Goal: Book appointment/travel/reservation

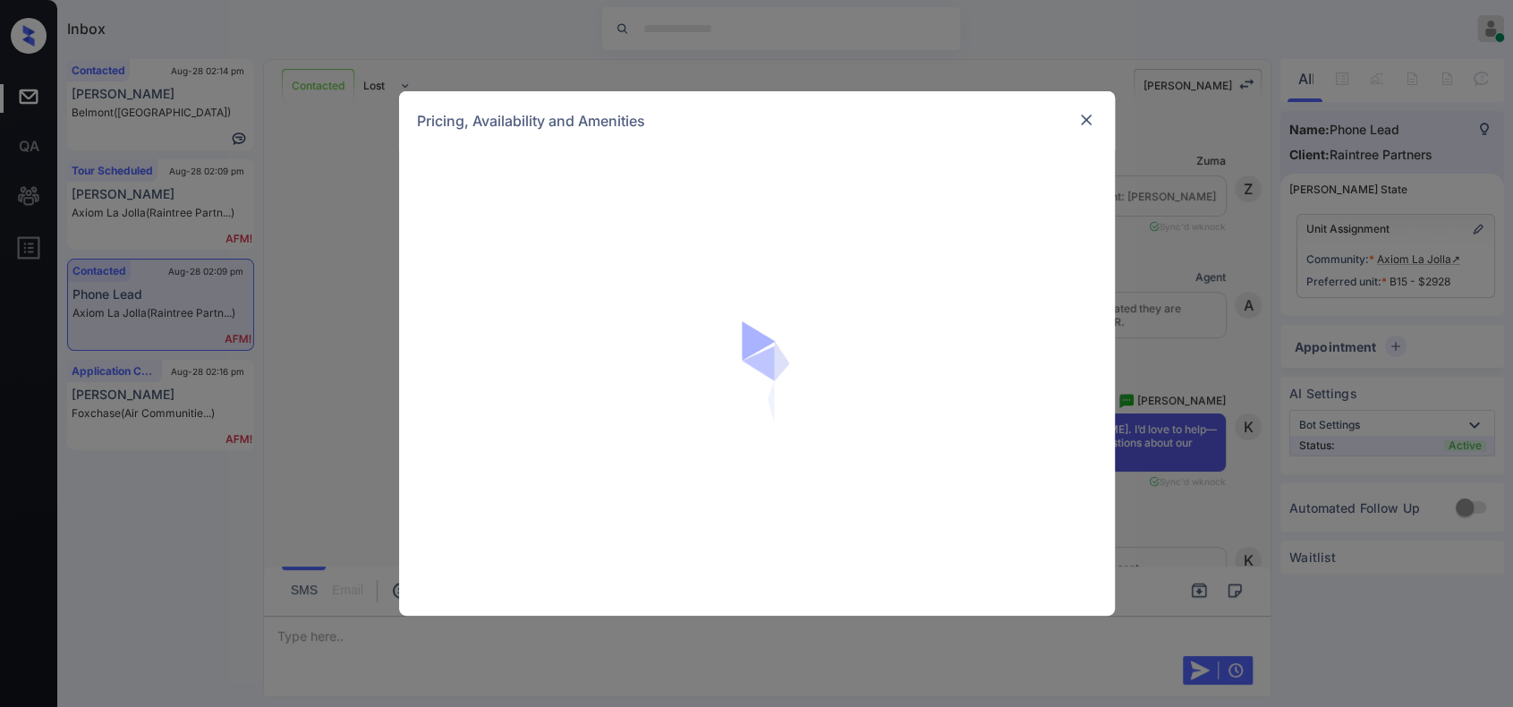
scroll to position [1496, 0]
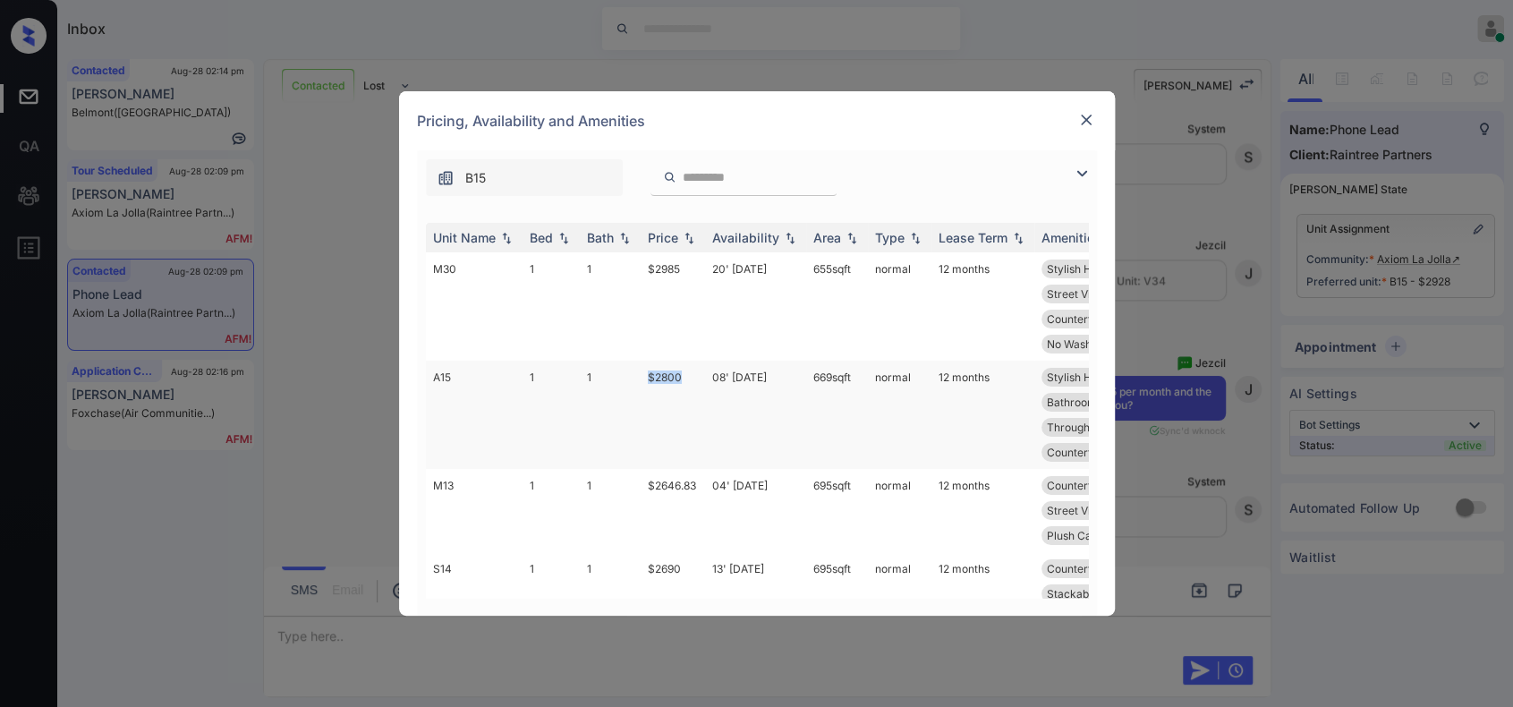
drag, startPoint x: 670, startPoint y: 370, endPoint x: 647, endPoint y: 378, distance: 24.6
click at [647, 378] on td "$2800" at bounding box center [673, 415] width 64 height 108
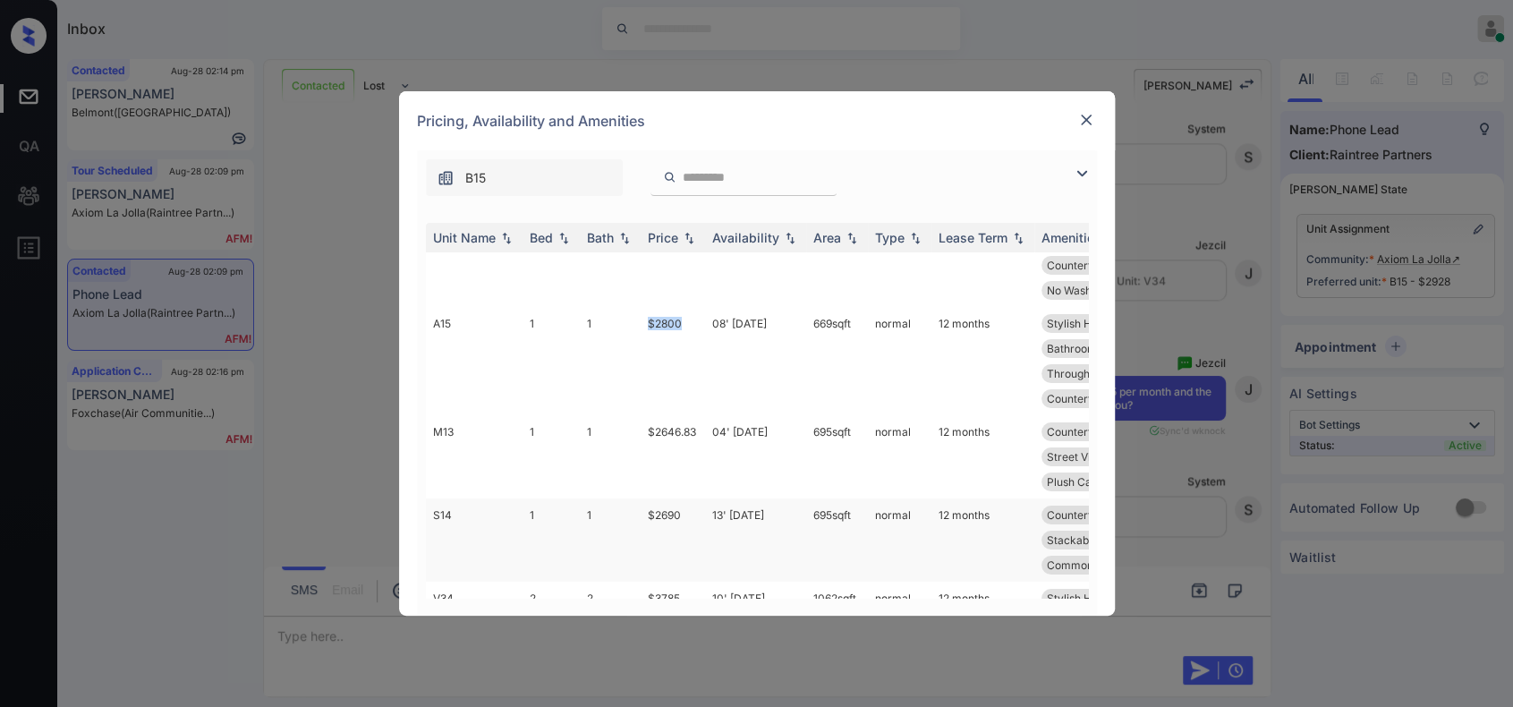
scroll to position [132, 0]
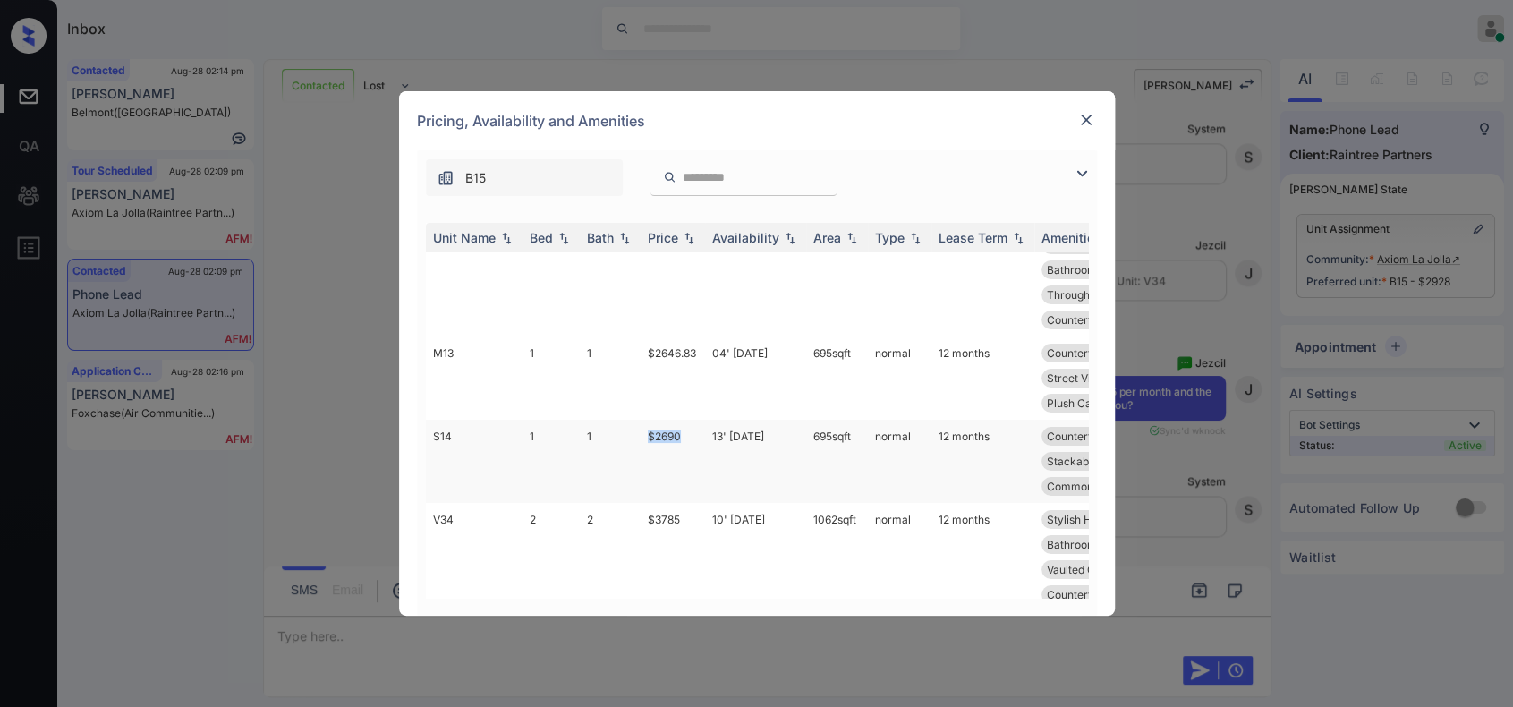
drag, startPoint x: 689, startPoint y: 437, endPoint x: 644, endPoint y: 439, distance: 44.8
click at [644, 439] on td "$2690" at bounding box center [673, 461] width 64 height 83
copy td "$2690"
drag, startPoint x: 706, startPoint y: 356, endPoint x: 648, endPoint y: 356, distance: 58.2
click at [648, 356] on tr "M13 1 1 $2646.83 04' Oct 25 695 sqft normal 12 months Countertops - G... First …" at bounding box center [893, 377] width 935 height 83
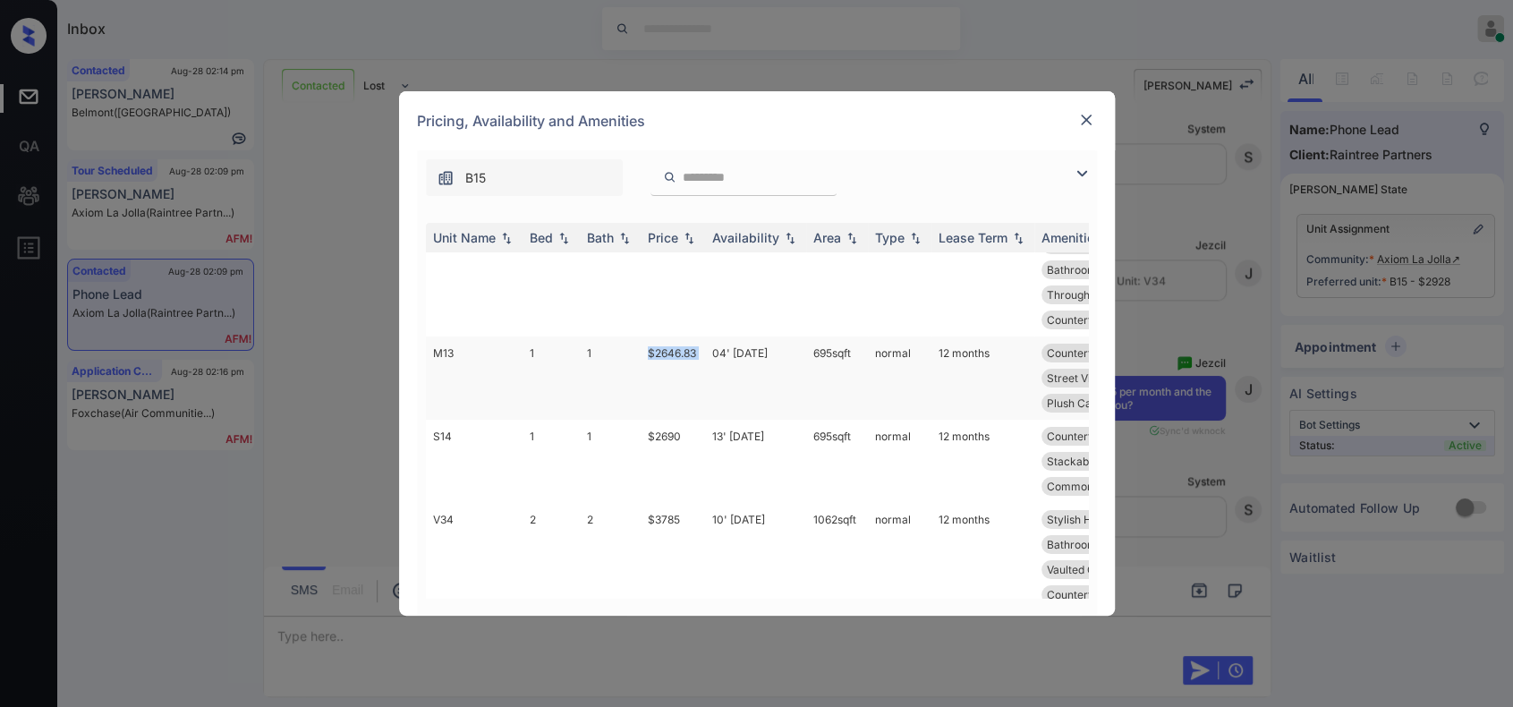
click at [705, 387] on td "04' Oct 25" at bounding box center [755, 377] width 101 height 83
drag, startPoint x: 680, startPoint y: 352, endPoint x: 650, endPoint y: 353, distance: 30.5
click at [650, 353] on td "$2646.83" at bounding box center [673, 377] width 64 height 83
copy td "$2646"
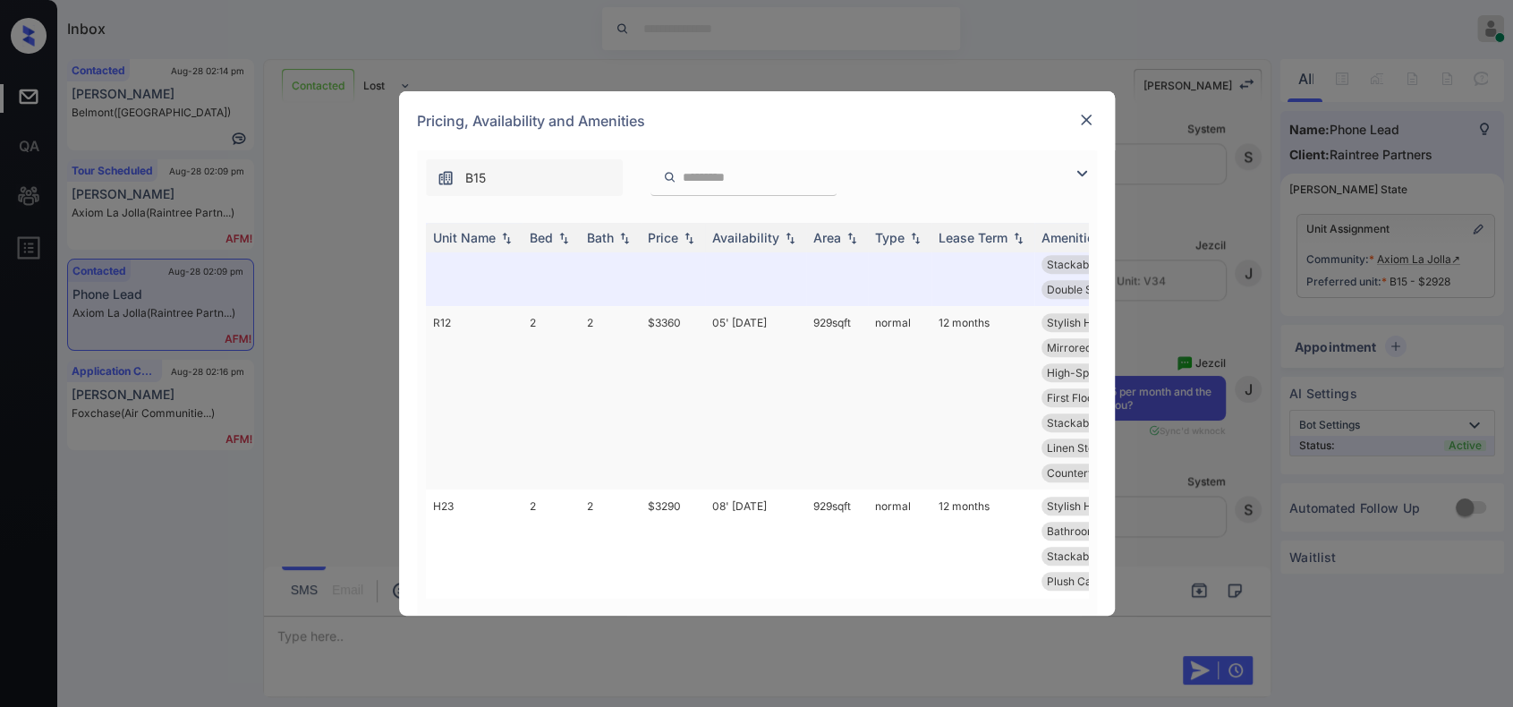
scroll to position [694, 0]
click at [1088, 127] on img at bounding box center [1086, 120] width 18 height 18
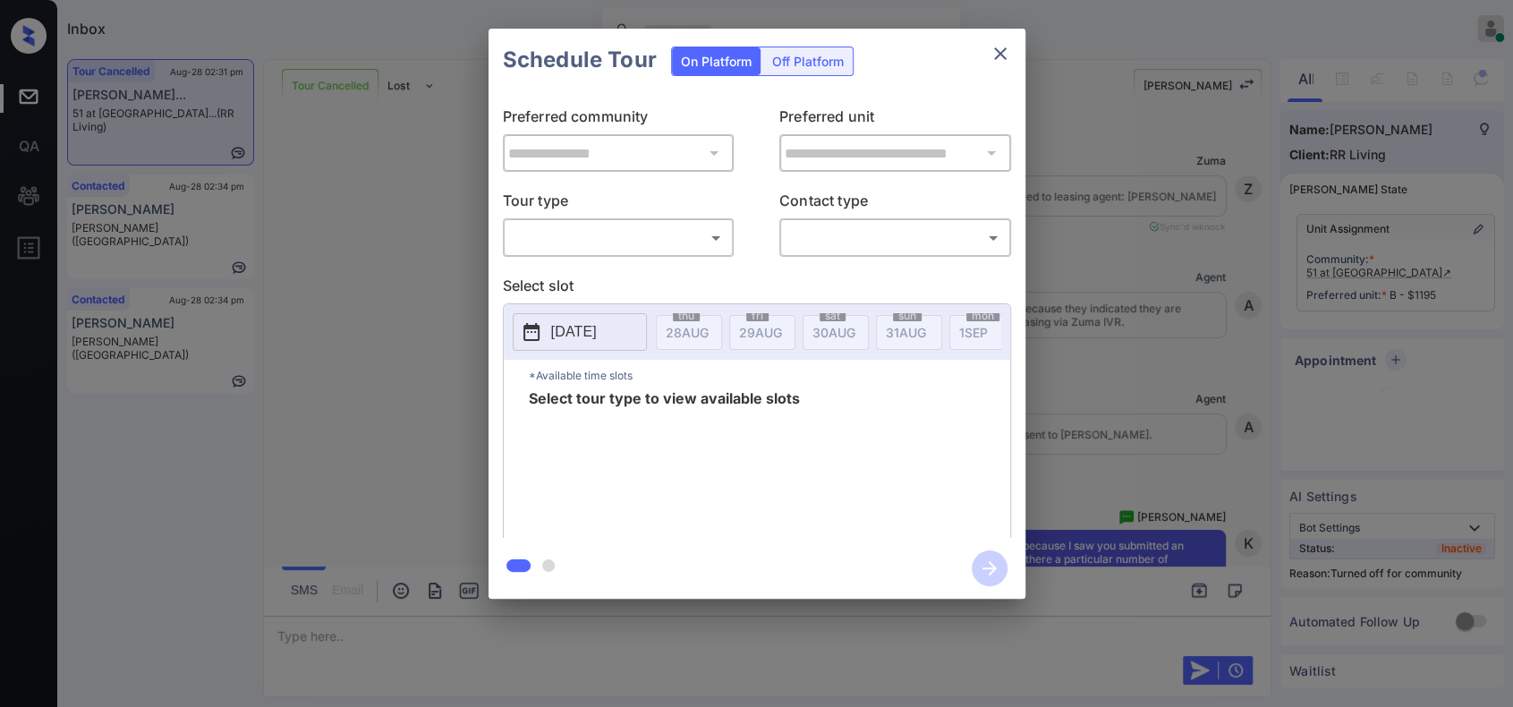
click at [642, 247] on body "Inbox Hope Jatap Online Set yourself offline Set yourself on break Profile Swit…" at bounding box center [756, 353] width 1513 height 707
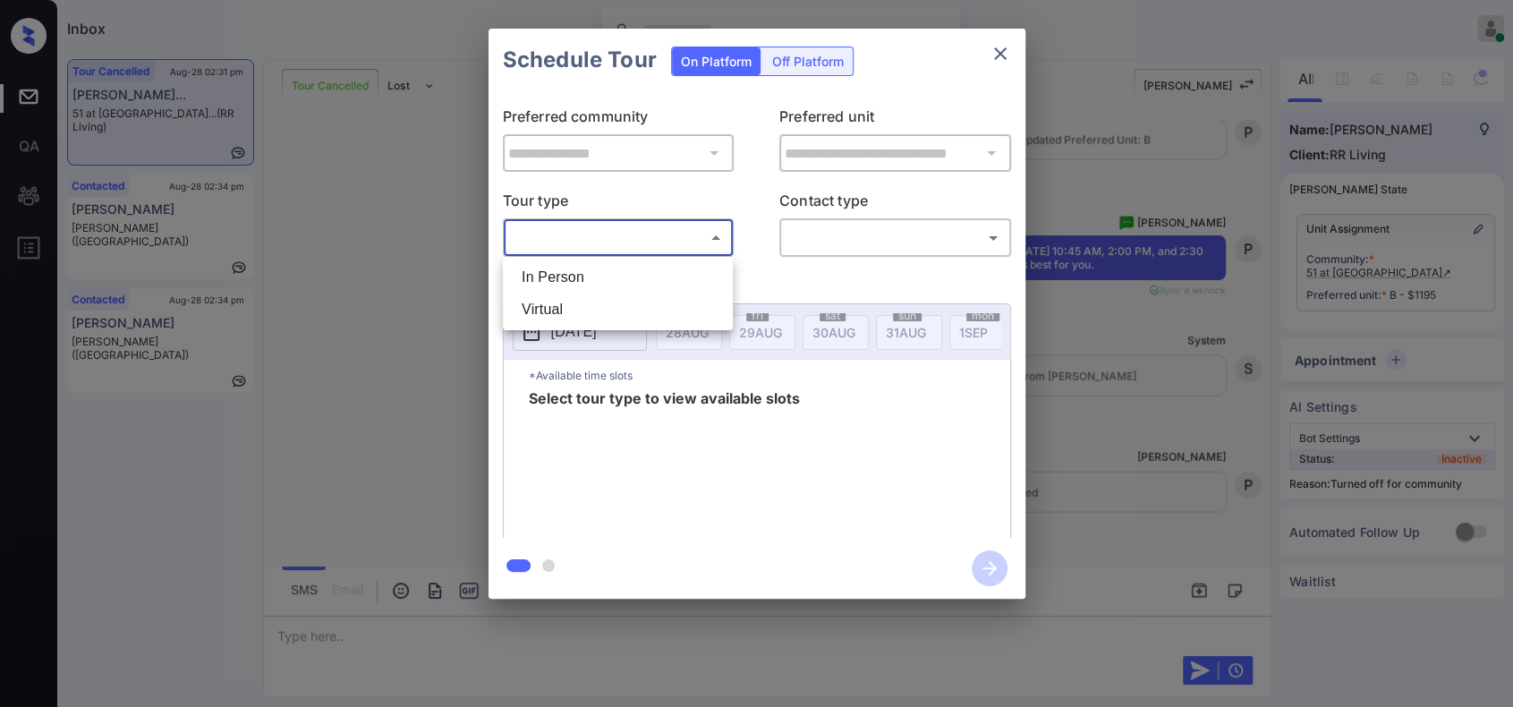
click at [589, 284] on li "In Person" at bounding box center [617, 277] width 221 height 32
type input "********"
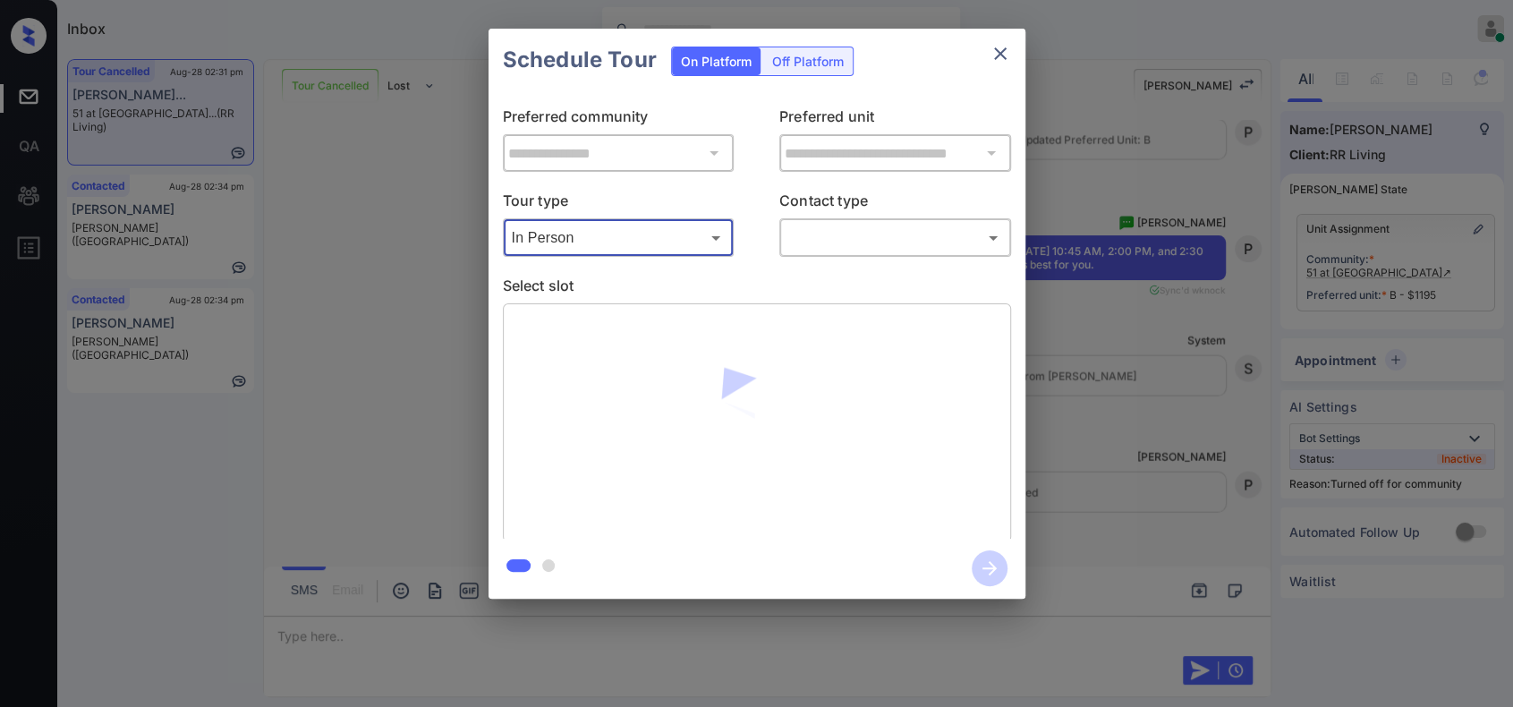
click at [811, 234] on body "Inbox Hope Jatap Online Set yourself offline Set yourself on break Profile Swit…" at bounding box center [756, 353] width 1513 height 707
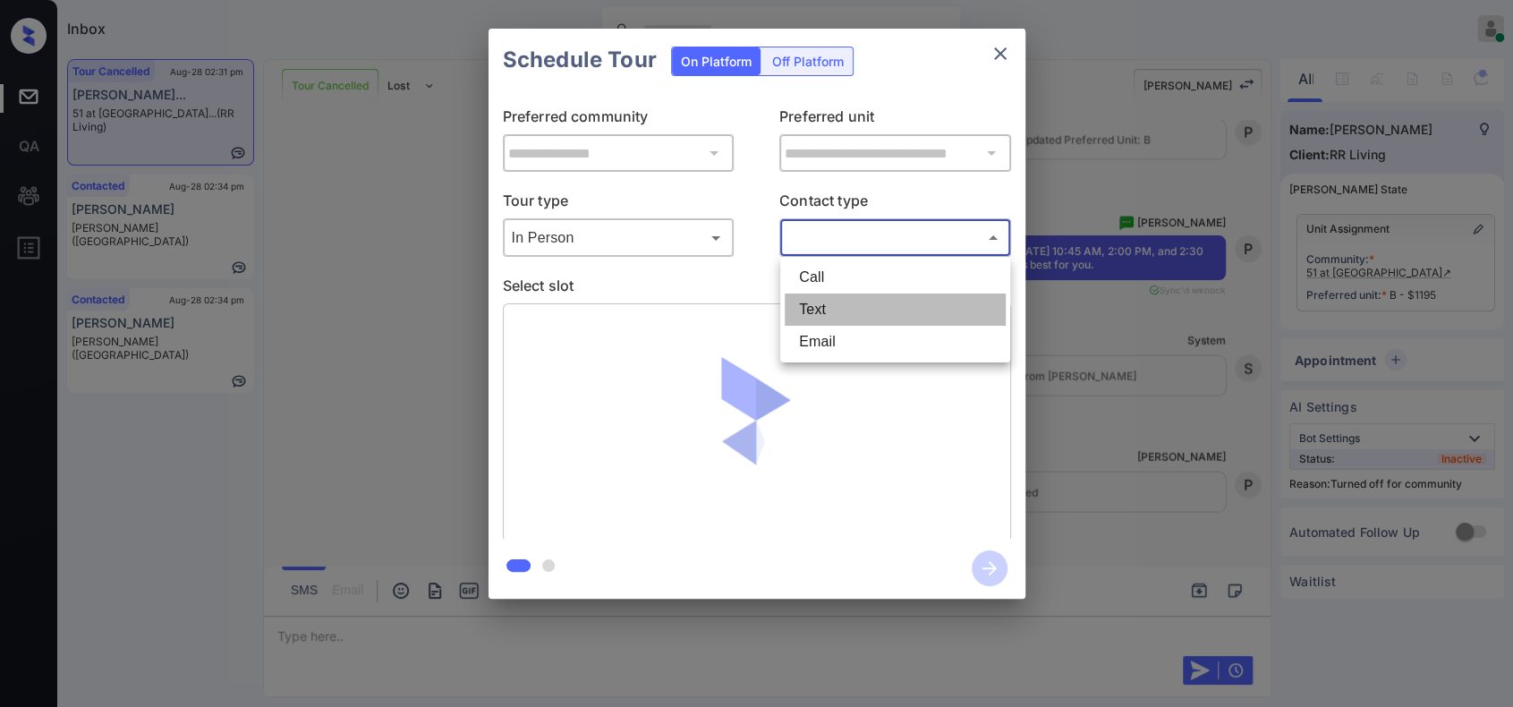
click at [795, 307] on li "Text" at bounding box center [895, 309] width 221 height 32
type input "****"
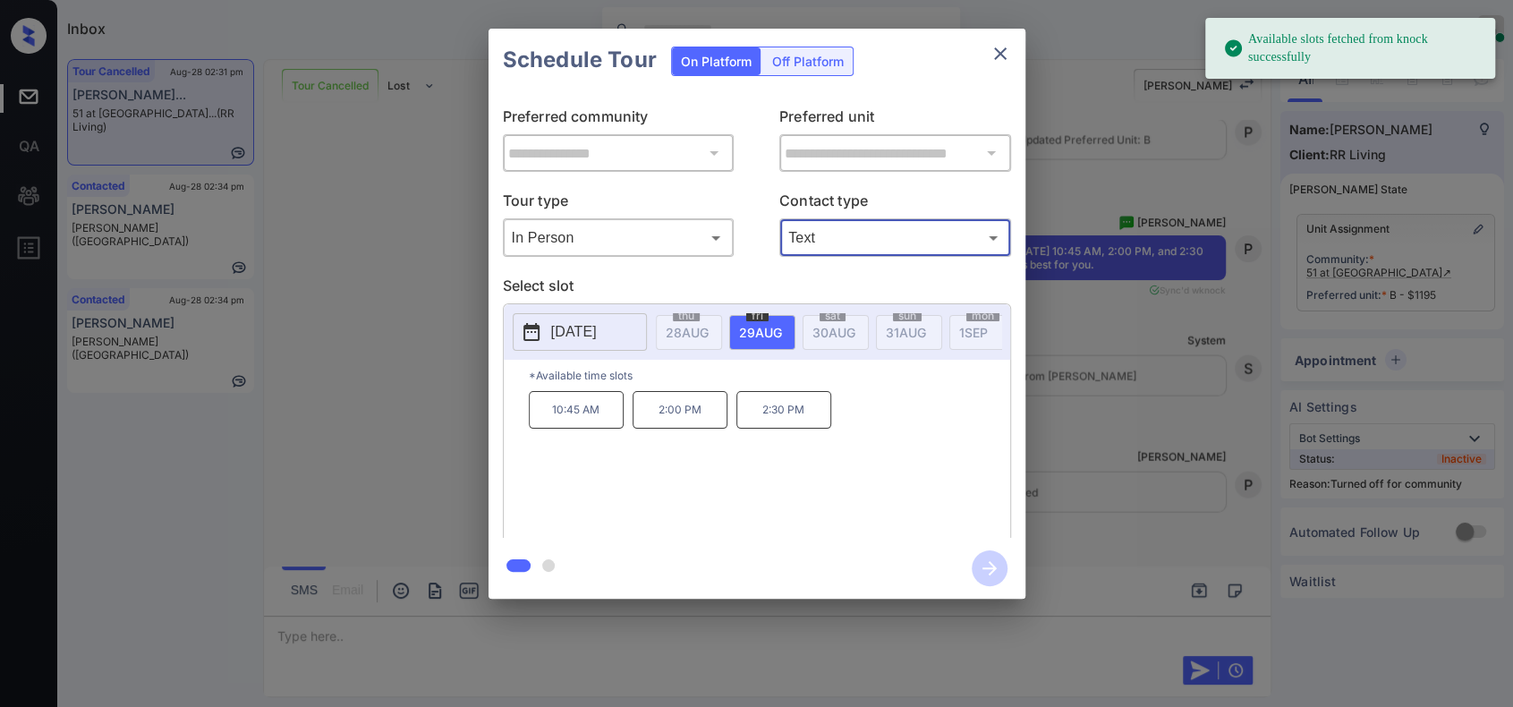
click at [771, 421] on p "2:30 PM" at bounding box center [783, 410] width 95 height 38
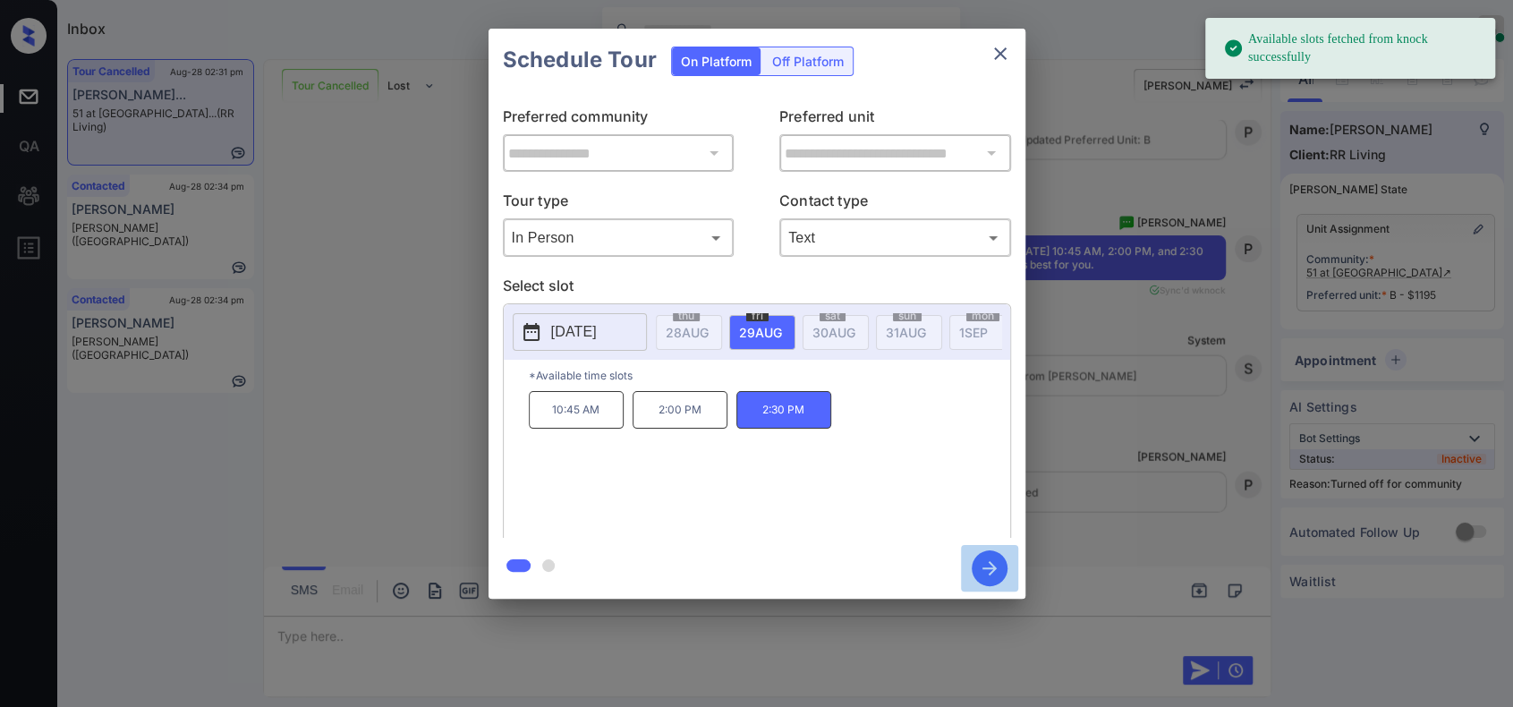
click at [991, 570] on icon "button" at bounding box center [990, 568] width 36 height 36
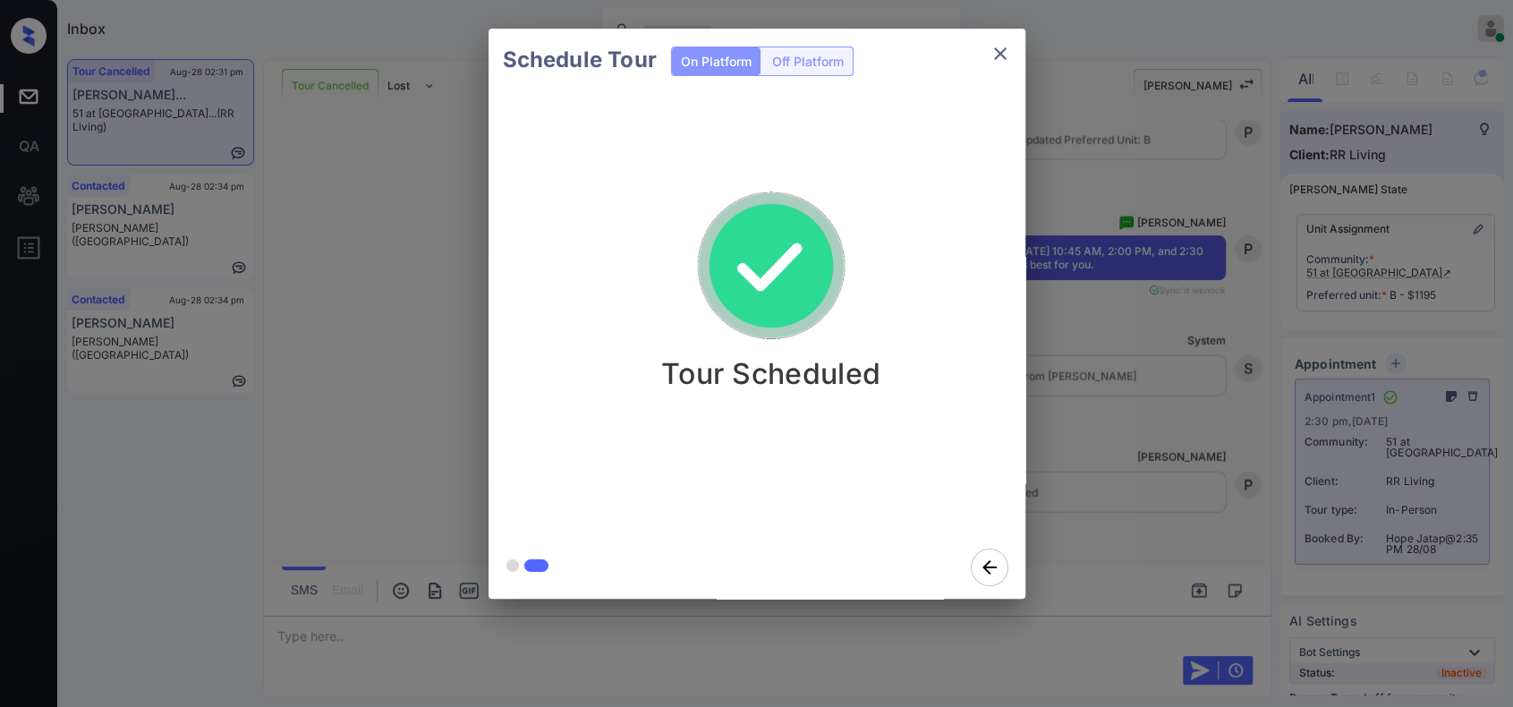
click at [1146, 306] on div "Schedule Tour On Platform Off Platform Tour Scheduled" at bounding box center [756, 313] width 1513 height 627
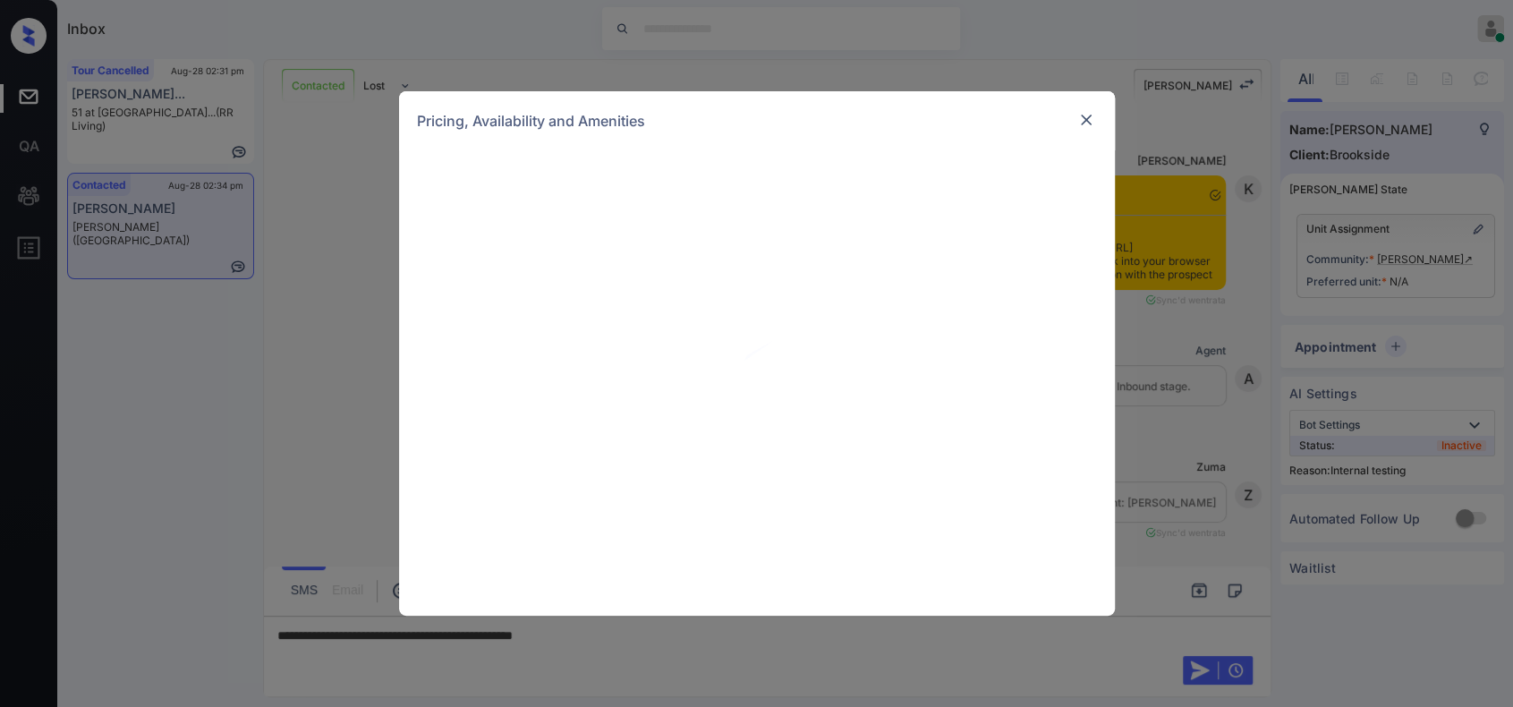
scroll to position [7707, 0]
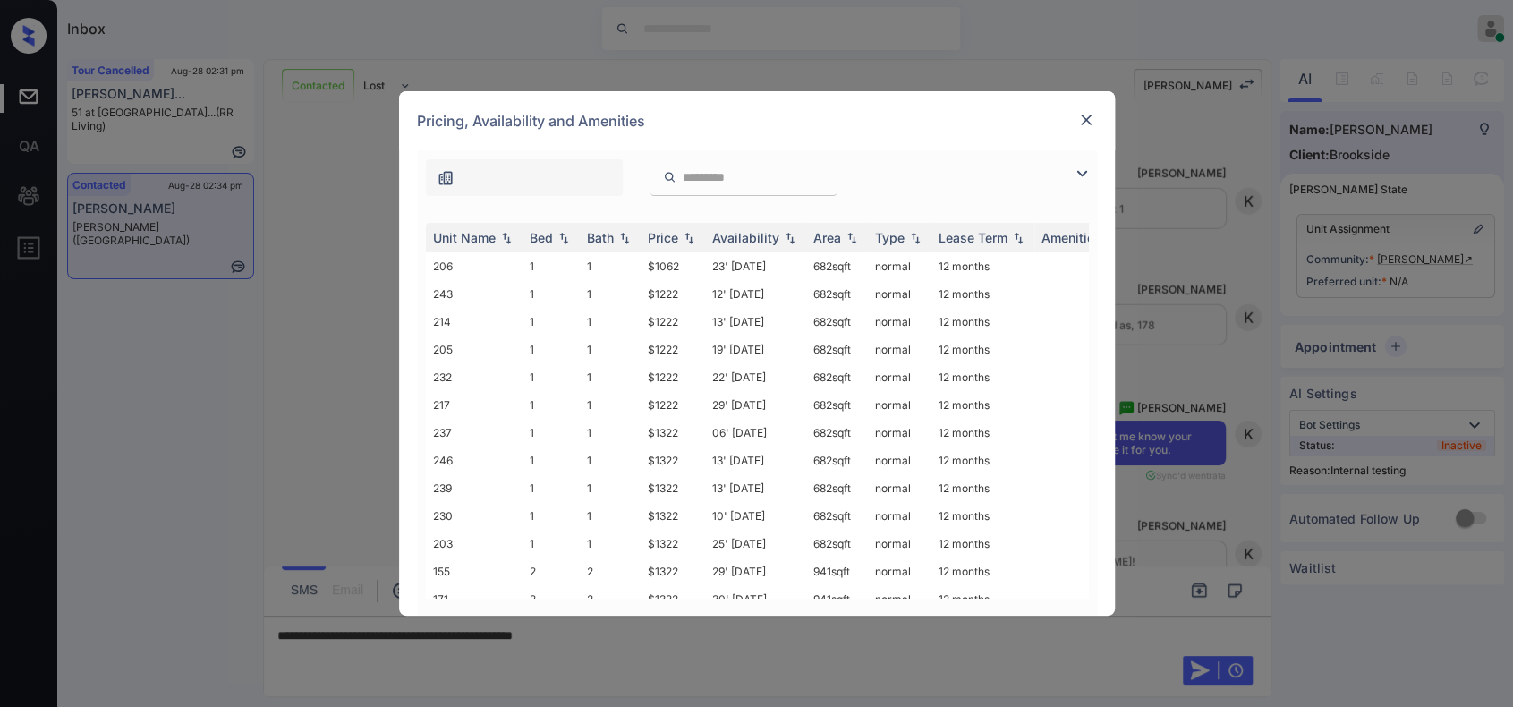
click at [764, 178] on input "search" at bounding box center [754, 177] width 147 height 15
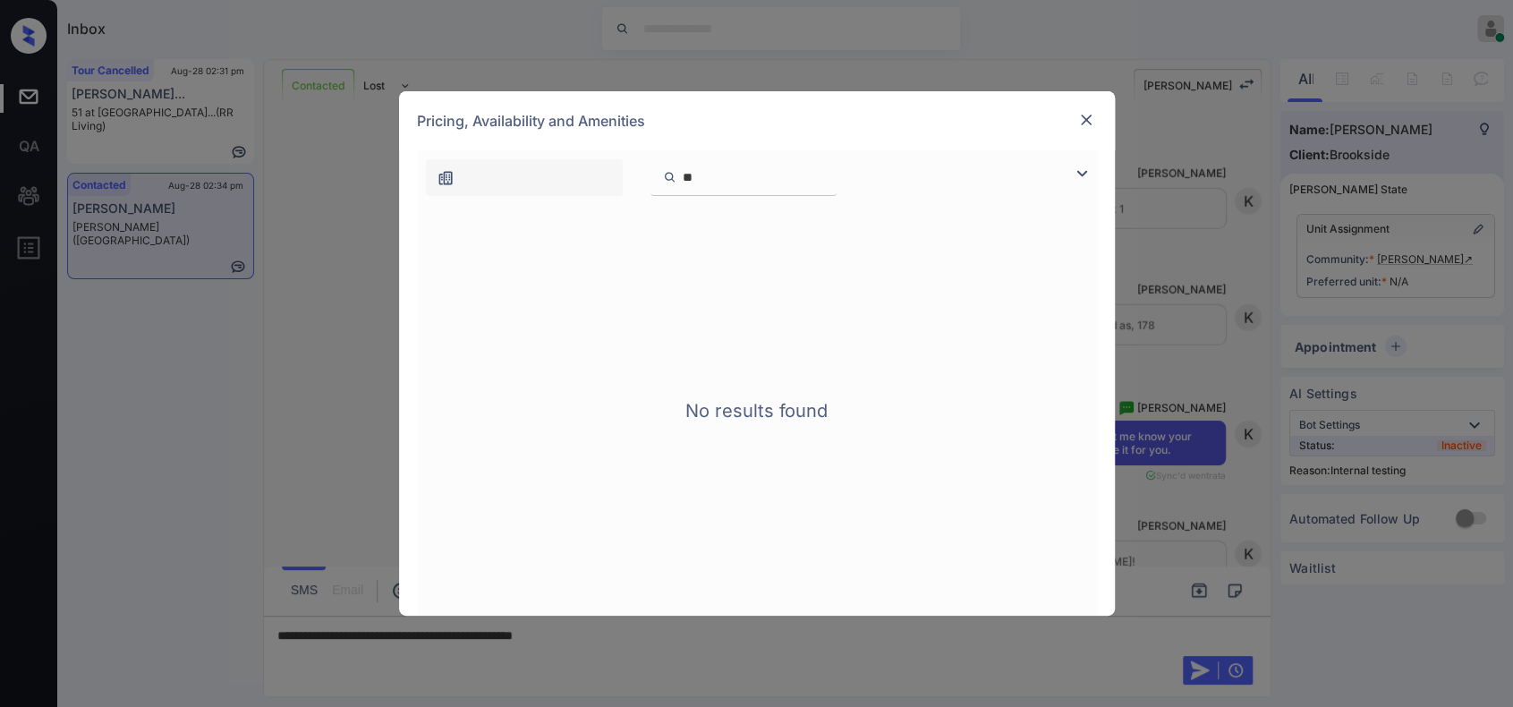
type input "*"
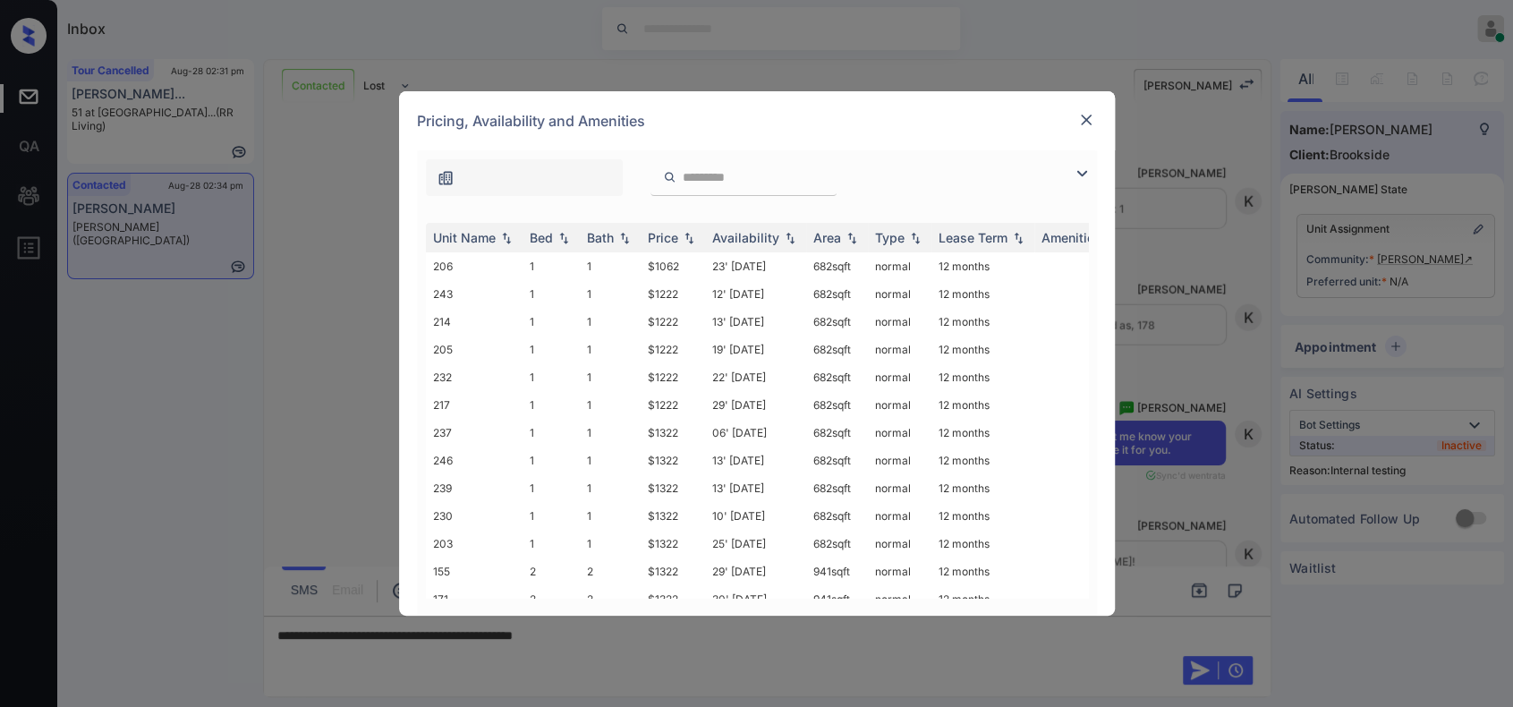
click at [1095, 121] on div at bounding box center [1086, 119] width 21 height 21
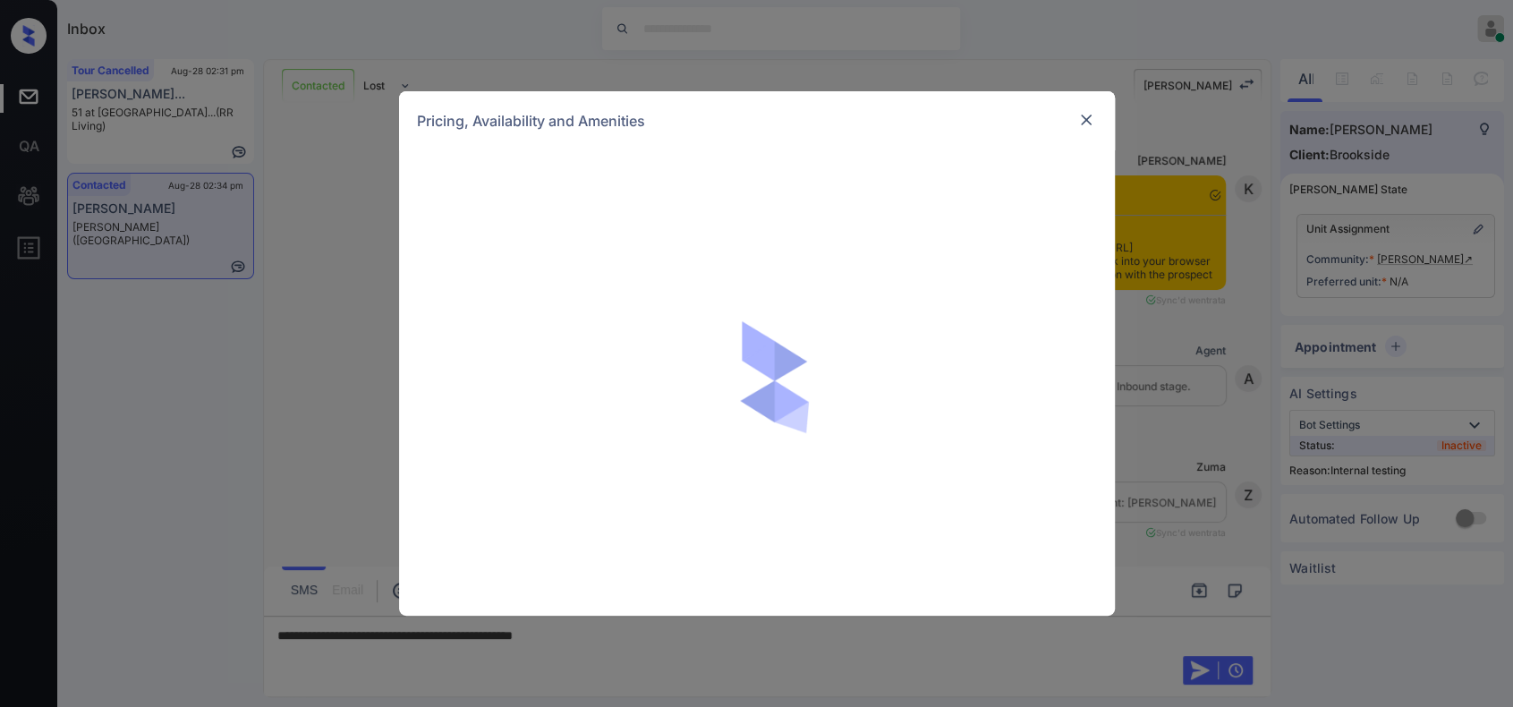
scroll to position [6844, 0]
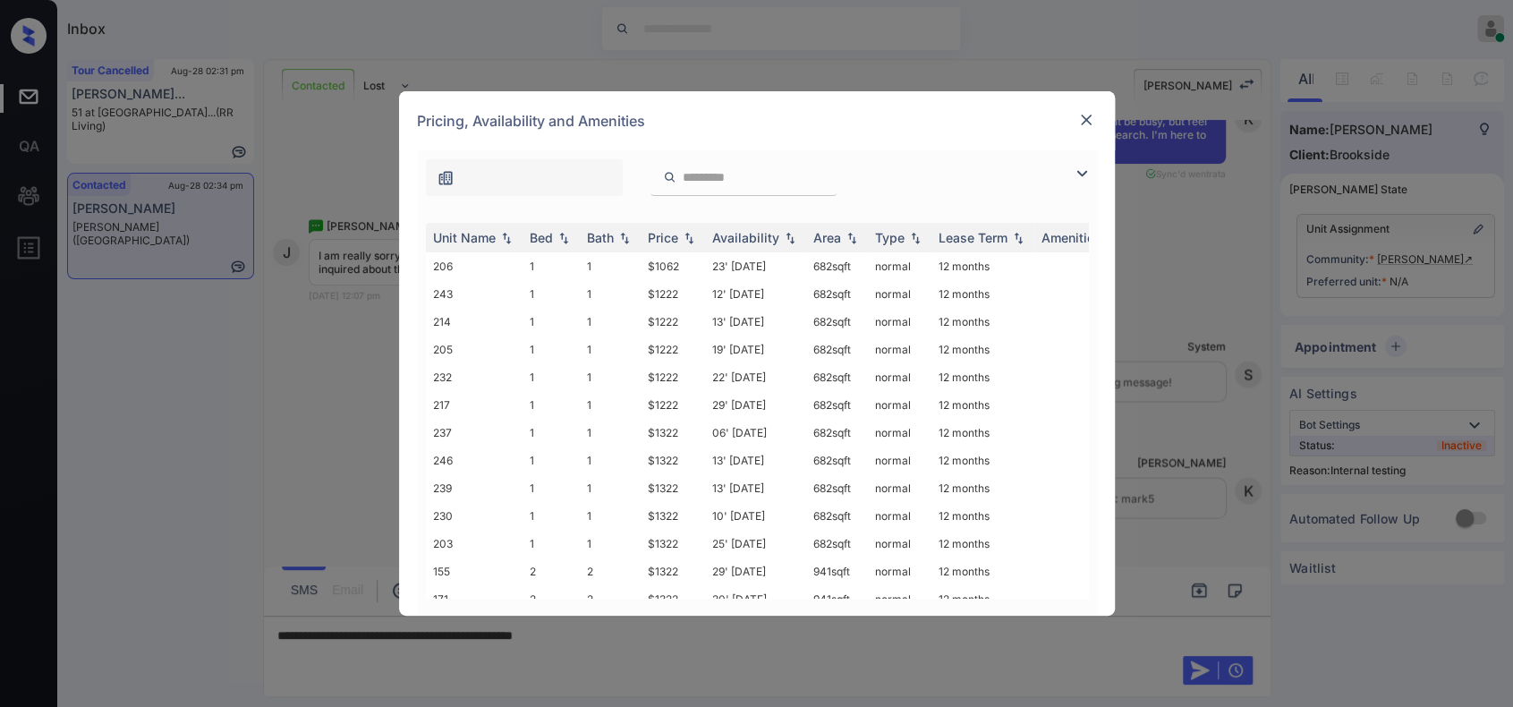
click at [763, 179] on input "search" at bounding box center [754, 177] width 147 height 15
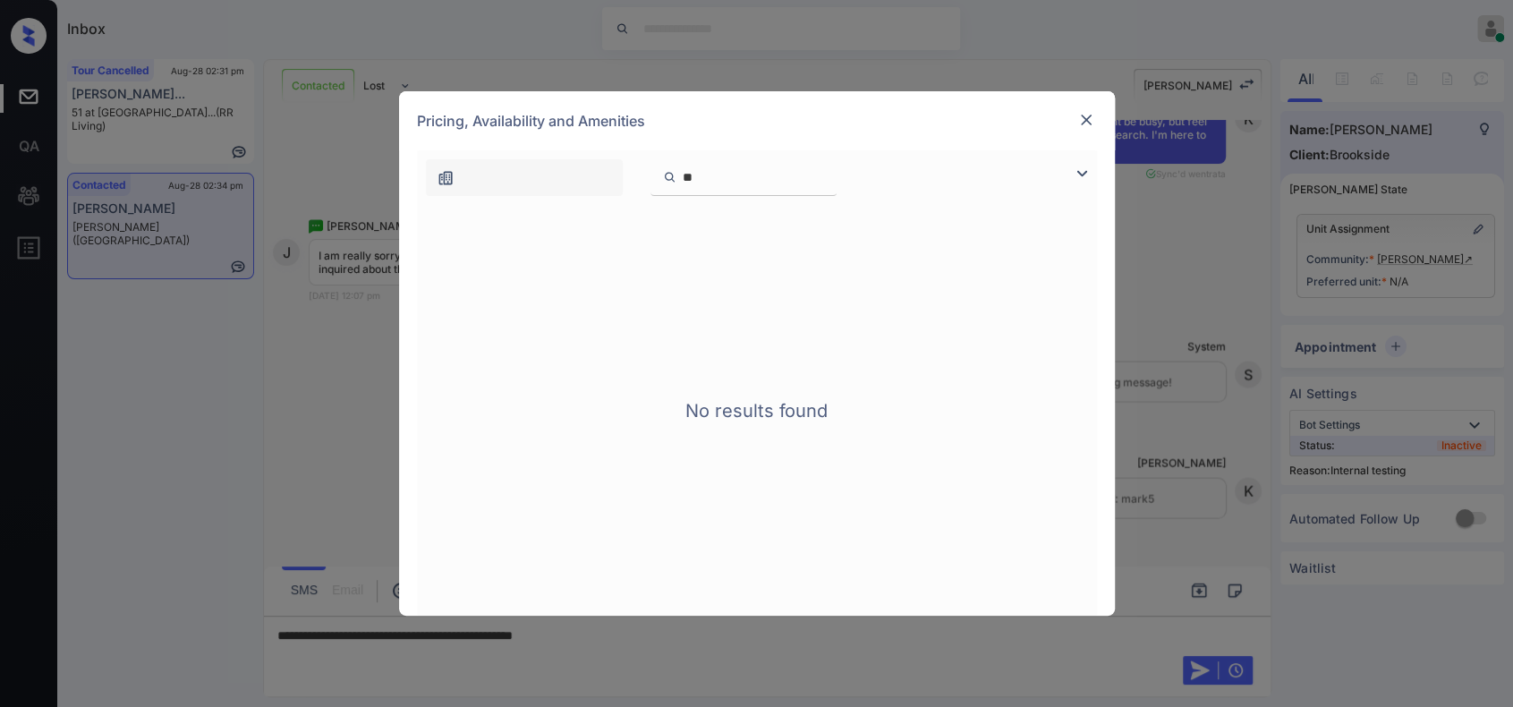
type input "*"
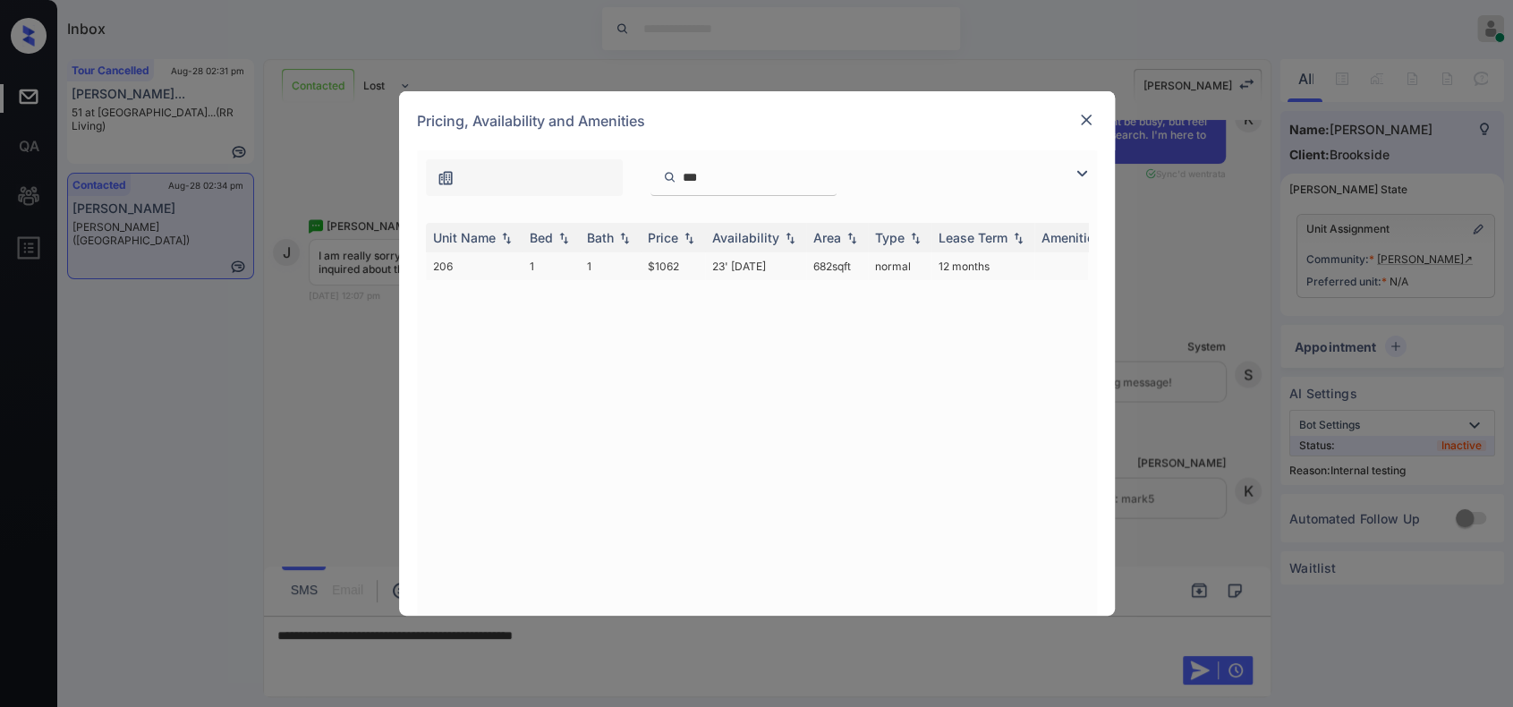
type input "***"
click at [746, 268] on td "23' Jul 25" at bounding box center [755, 266] width 101 height 28
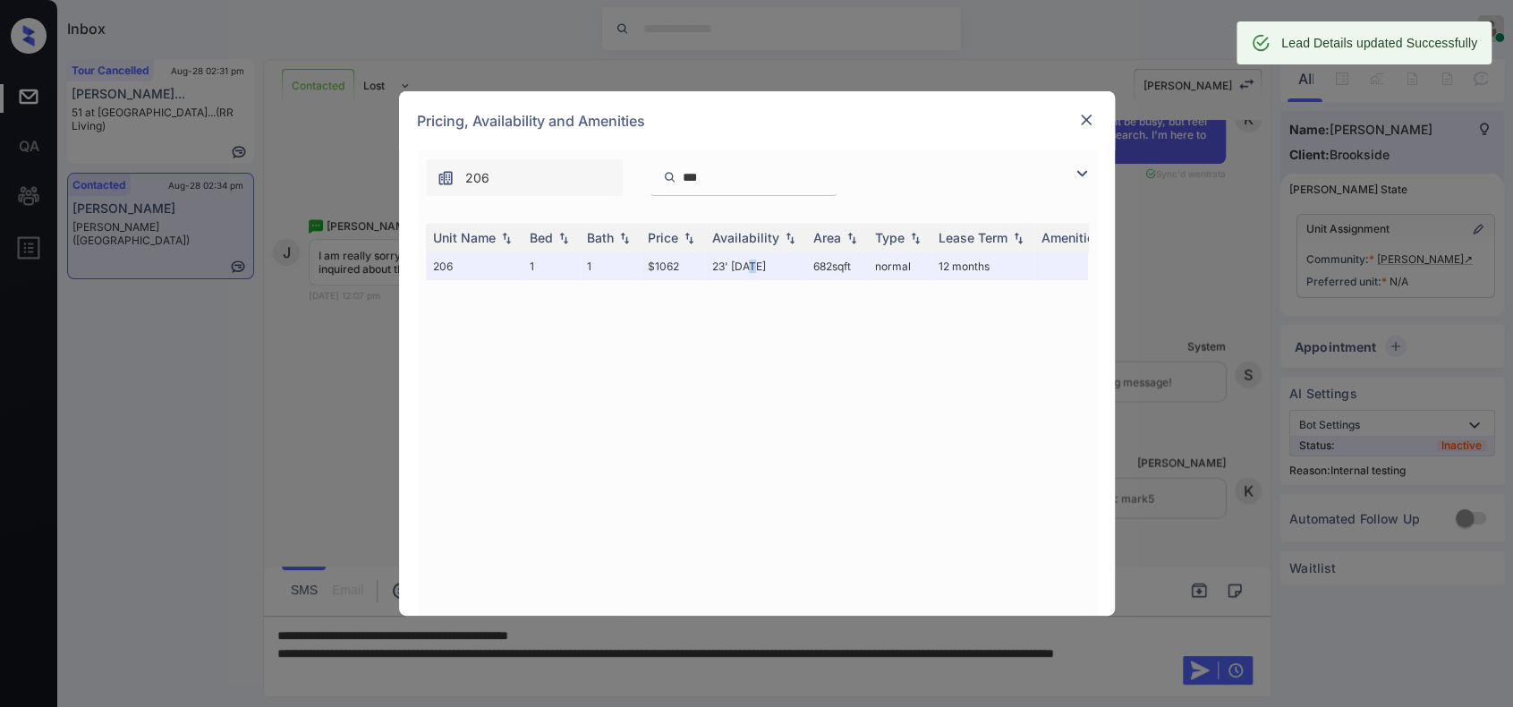
click at [1084, 125] on img at bounding box center [1086, 120] width 18 height 18
